Goal: Information Seeking & Learning: Learn about a topic

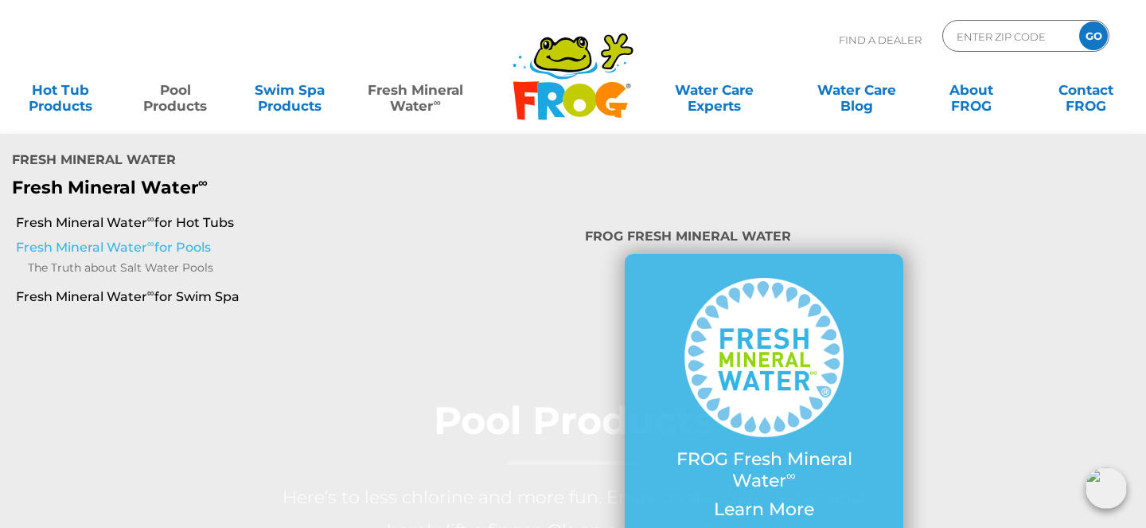
click at [133, 245] on link "Fresh Mineral Water ∞ for Pools" at bounding box center [199, 248] width 366 height 18
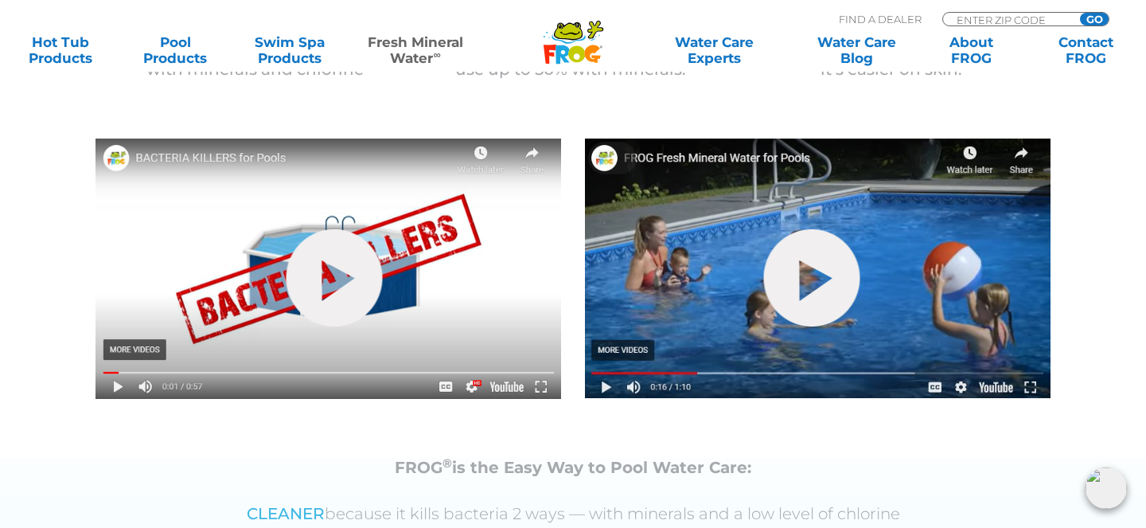
scroll to position [551, 0]
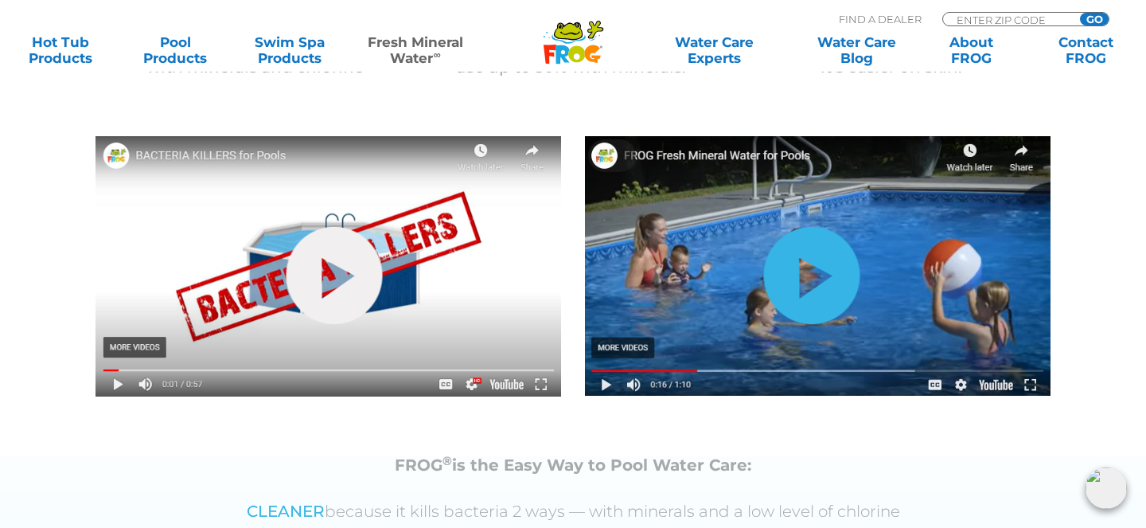
click at [818, 279] on link "hide-me" at bounding box center [812, 275] width 96 height 97
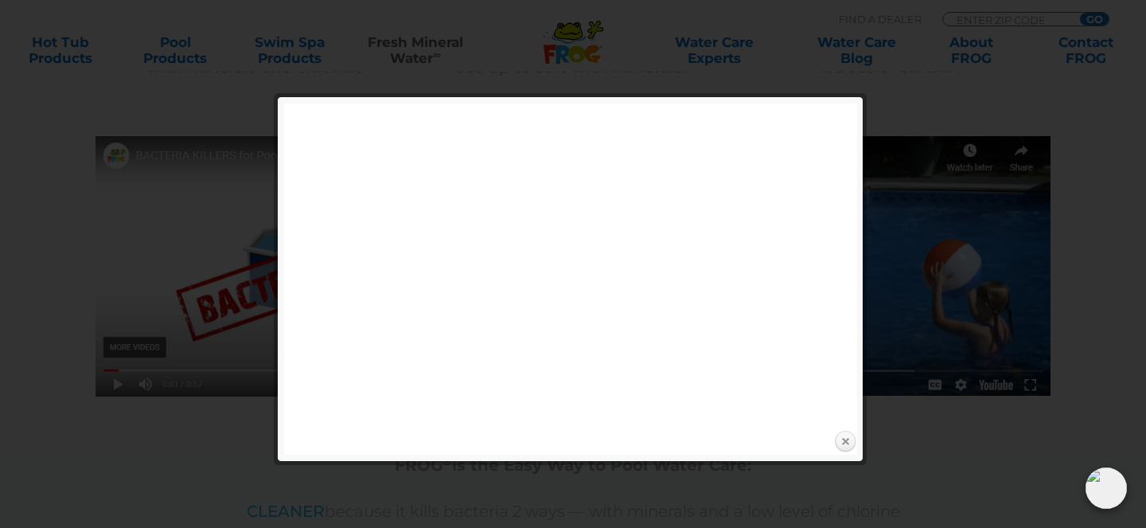
click at [842, 435] on link "Close" at bounding box center [845, 442] width 24 height 24
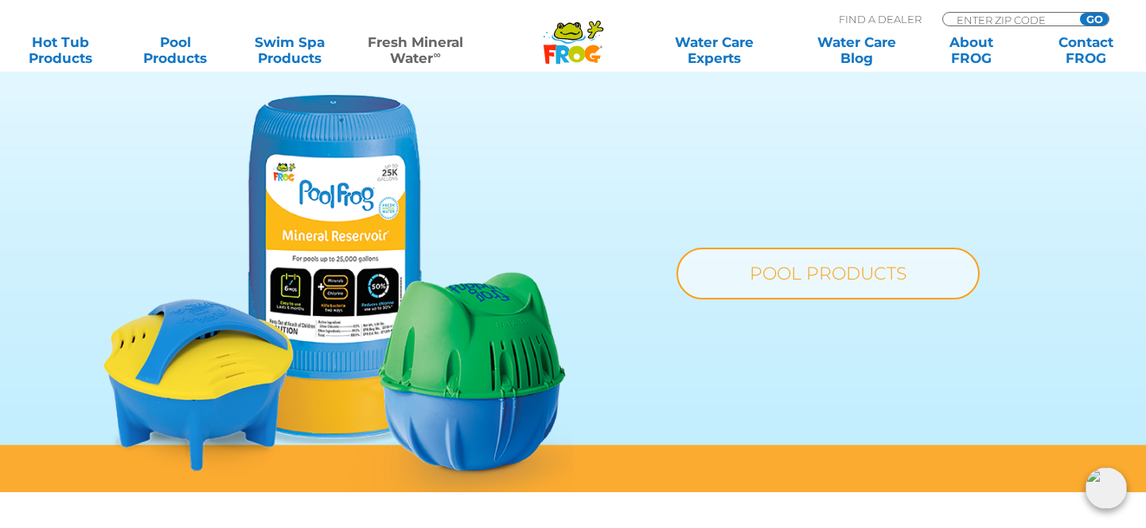
scroll to position [1224, 0]
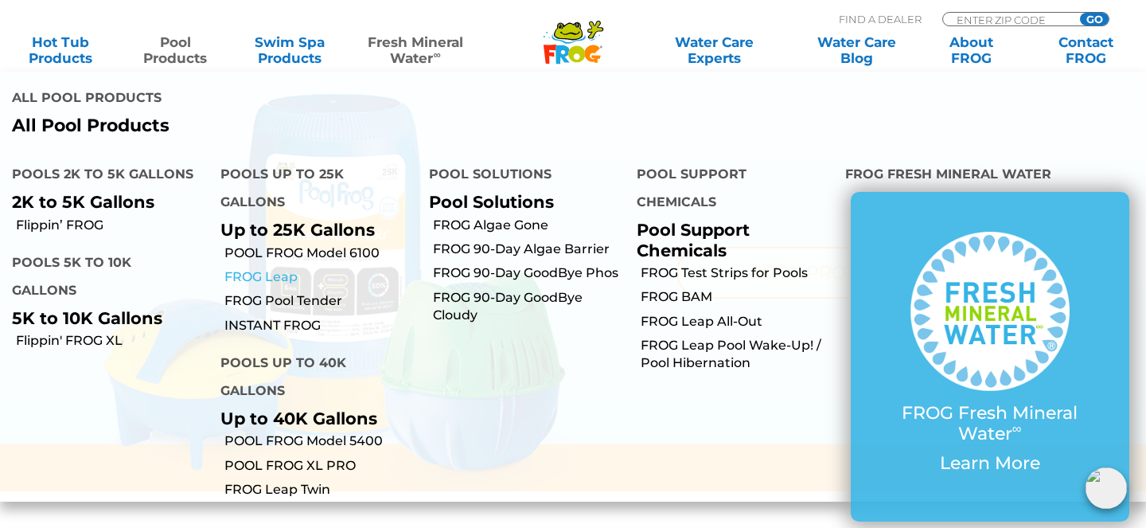
click at [260, 279] on link "FROG Leap" at bounding box center [320, 277] width 193 height 18
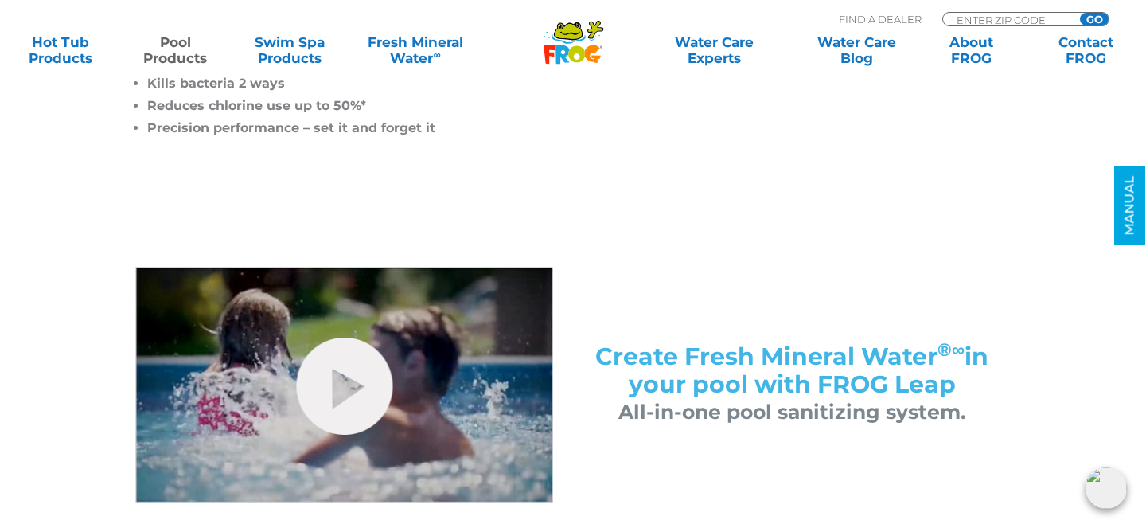
scroll to position [627, 0]
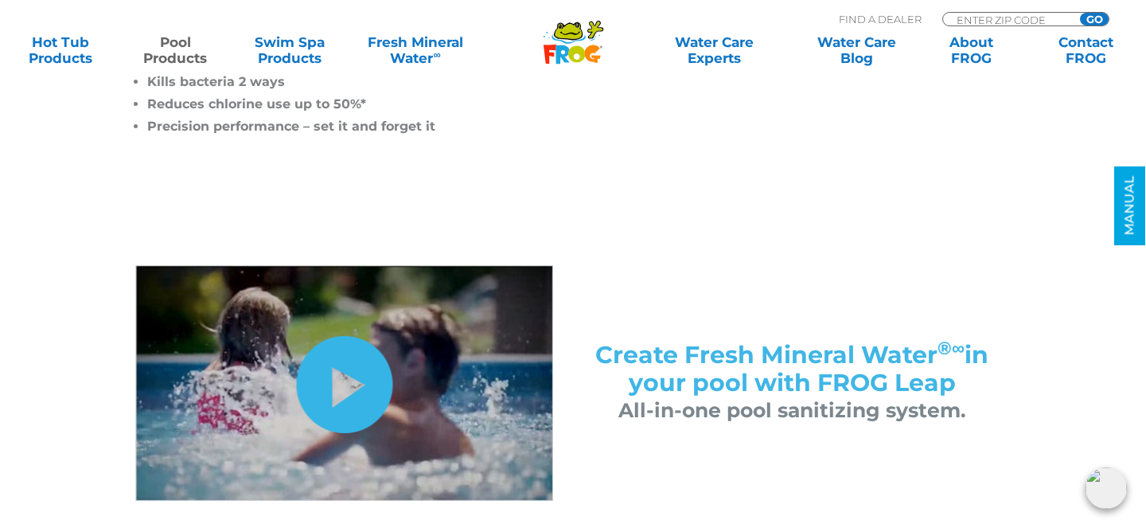
click at [360, 367] on link "hide-me" at bounding box center [344, 384] width 96 height 97
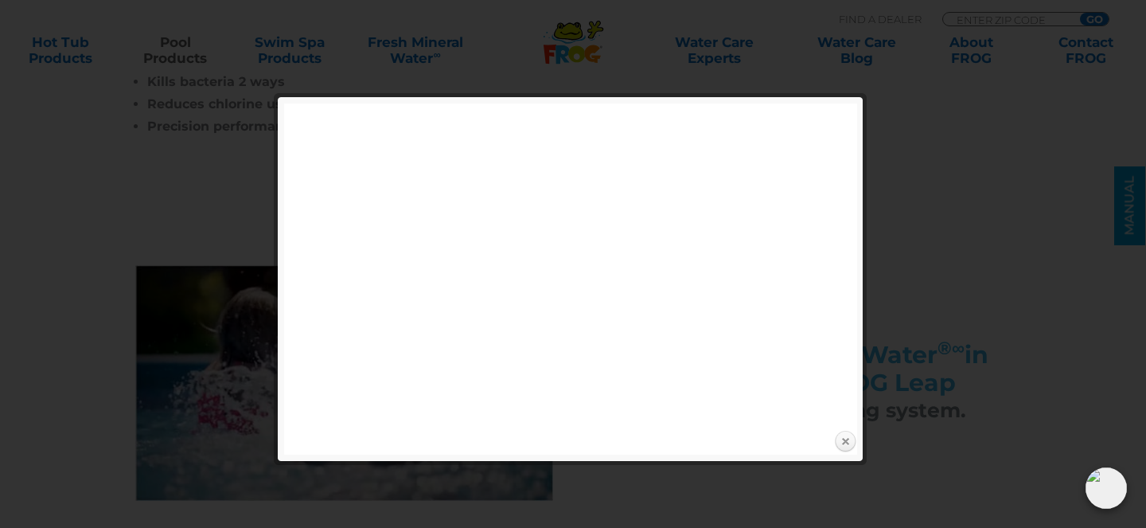
click at [844, 435] on link "Close" at bounding box center [845, 442] width 24 height 24
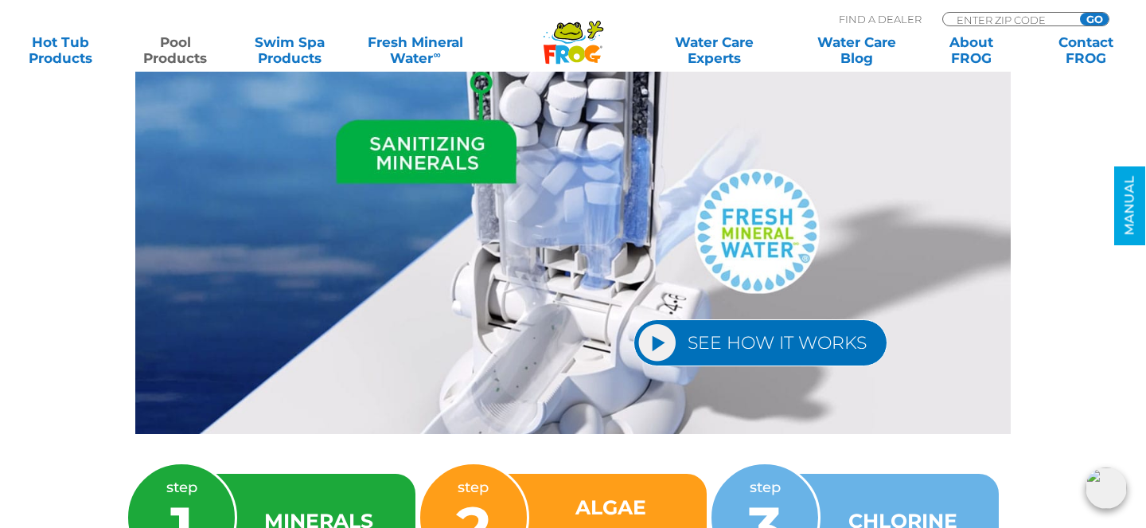
scroll to position [2236, 0]
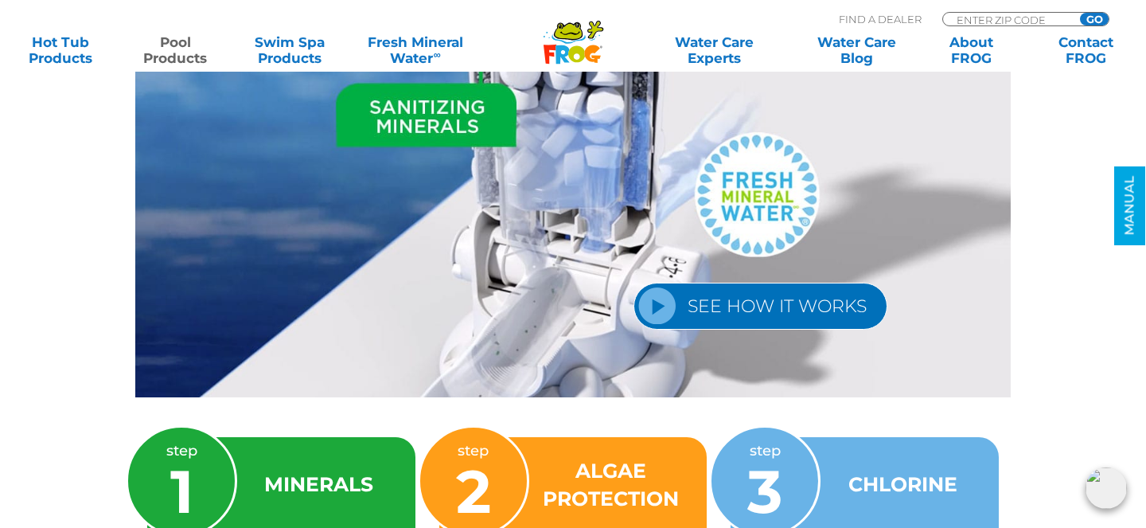
click at [711, 283] on link "SEE HOW IT WORKS" at bounding box center [761, 306] width 254 height 47
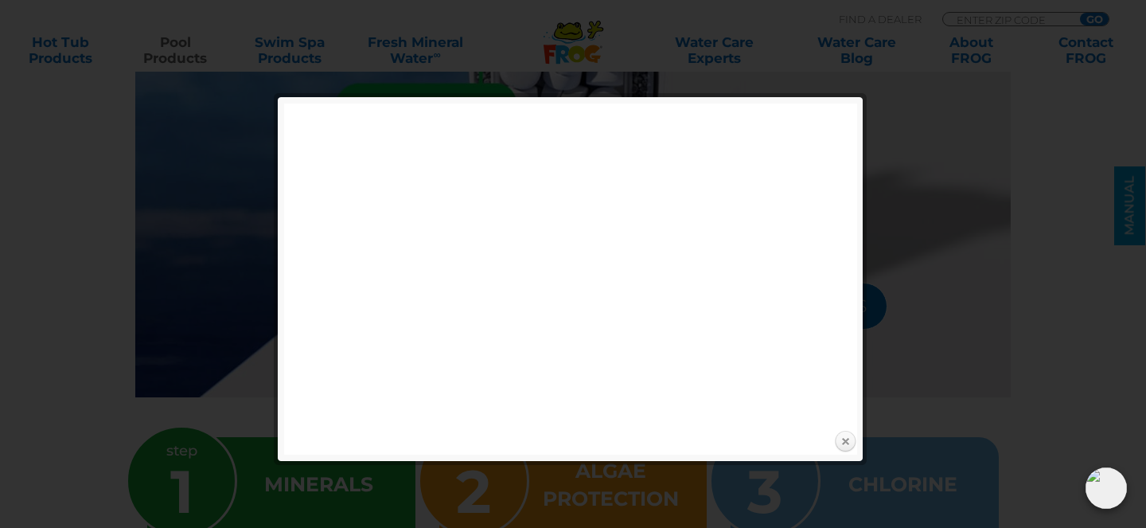
click at [846, 436] on link "Close" at bounding box center [845, 442] width 24 height 24
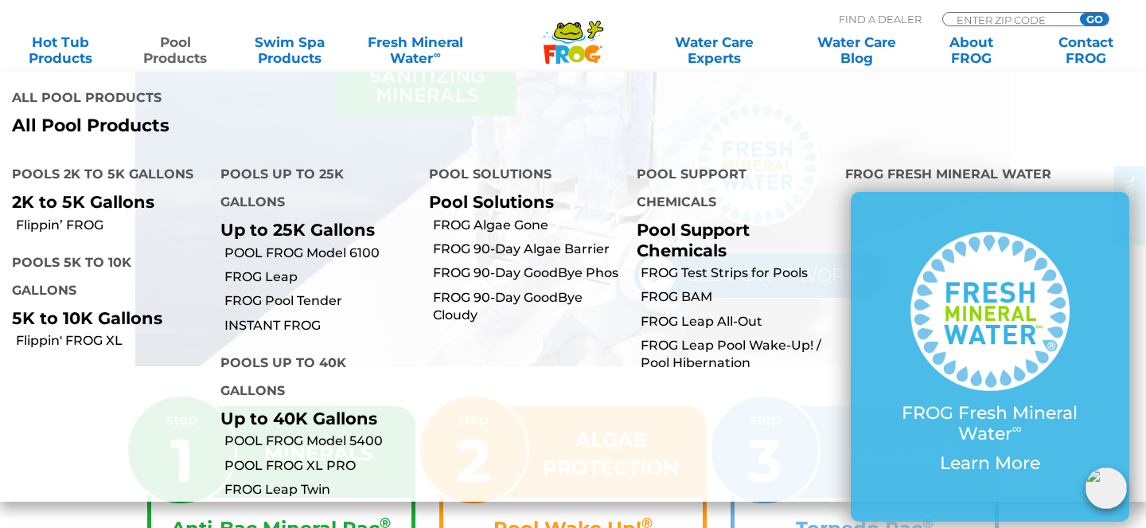
scroll to position [2268, 0]
click at [306, 489] on link "FROG Leap Twin" at bounding box center [320, 490] width 193 height 18
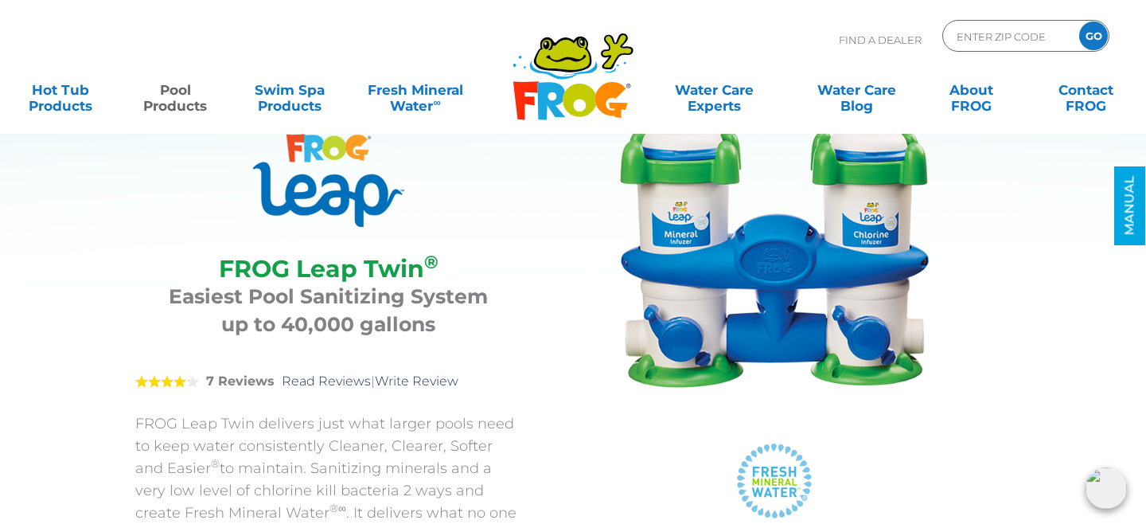
scroll to position [71, 0]
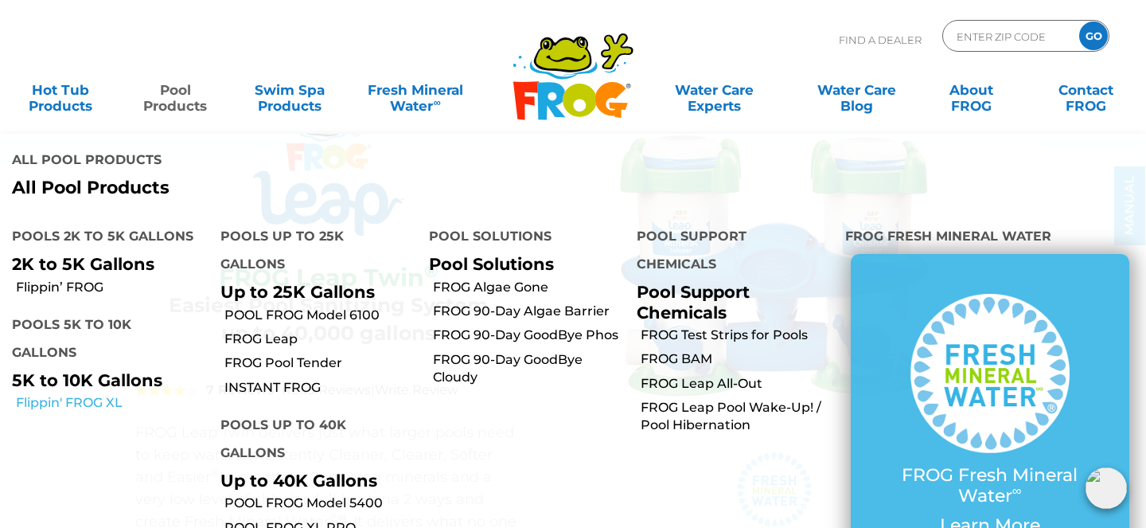
click at [88, 394] on link "Flippin' FROG XL" at bounding box center [112, 403] width 193 height 18
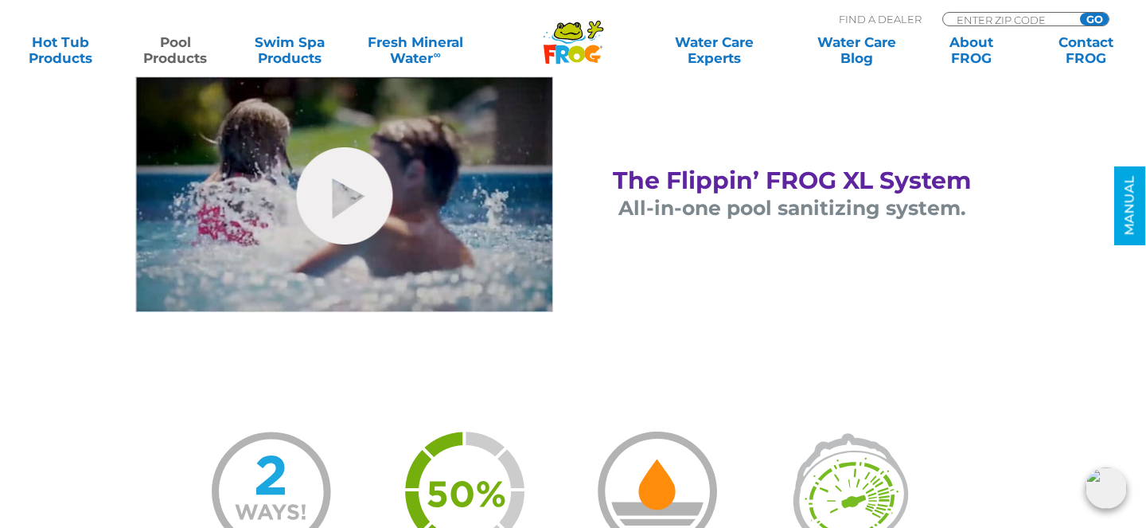
scroll to position [813, 0]
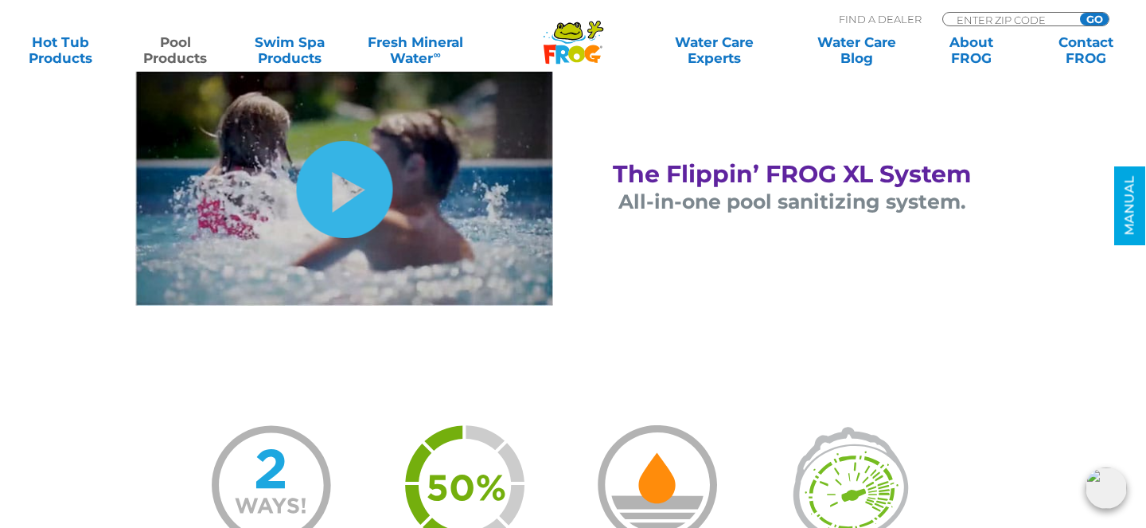
click at [341, 195] on link "hide-me" at bounding box center [344, 189] width 96 height 97
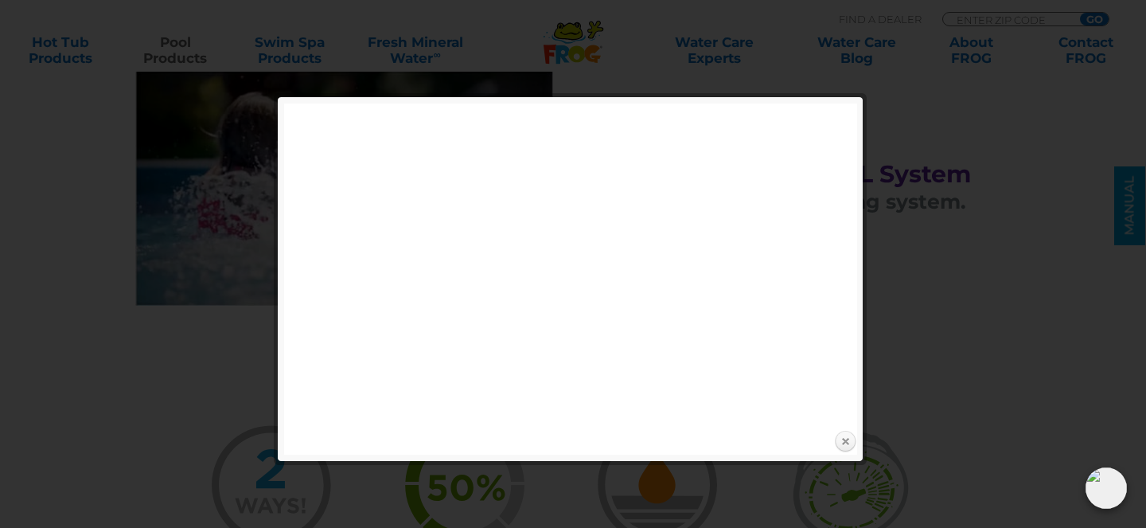
click at [845, 442] on link "Close" at bounding box center [845, 442] width 24 height 24
